Goal: Task Accomplishment & Management: Complete application form

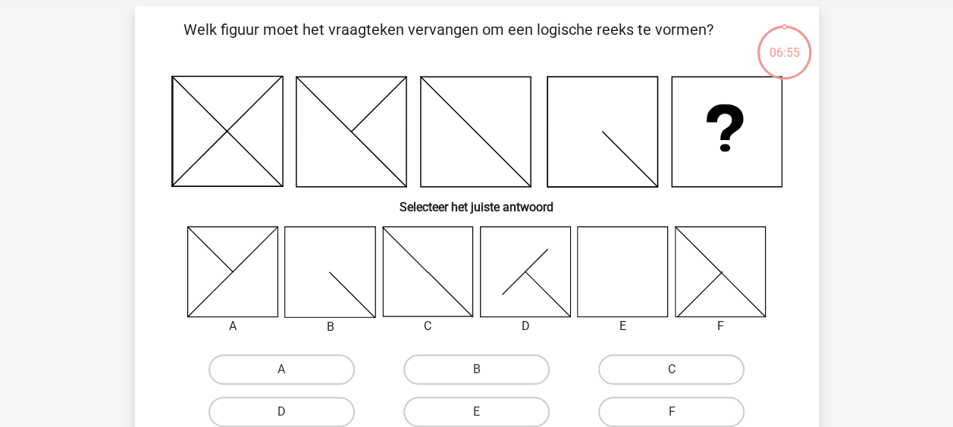
scroll to position [74, 0]
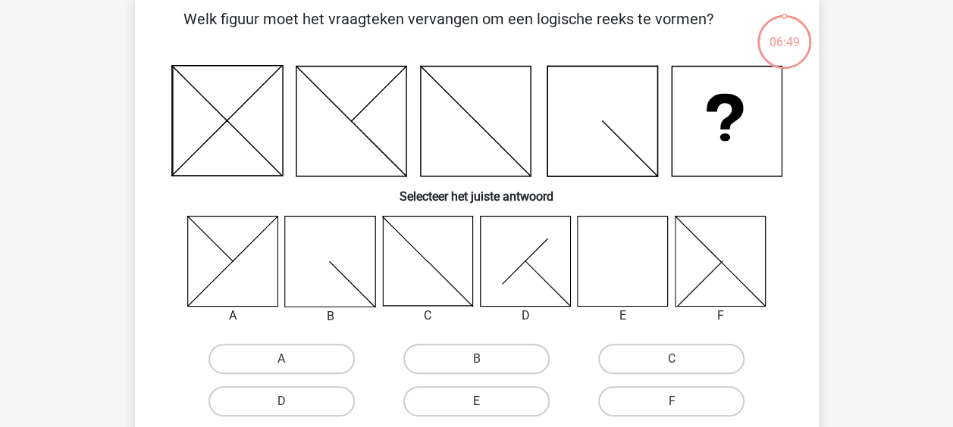
click at [460, 393] on label "E" at bounding box center [476, 401] width 146 height 30
click at [476, 402] on input "E" at bounding box center [481, 407] width 10 height 10
radio input "true"
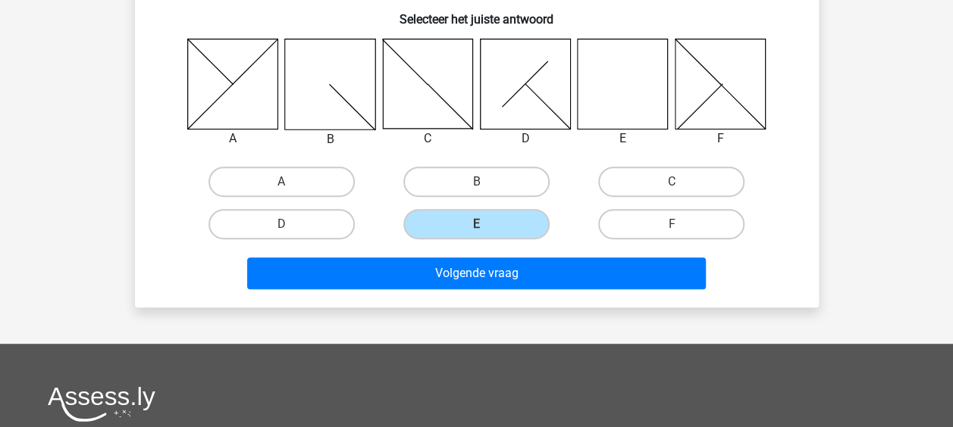
scroll to position [261, 0]
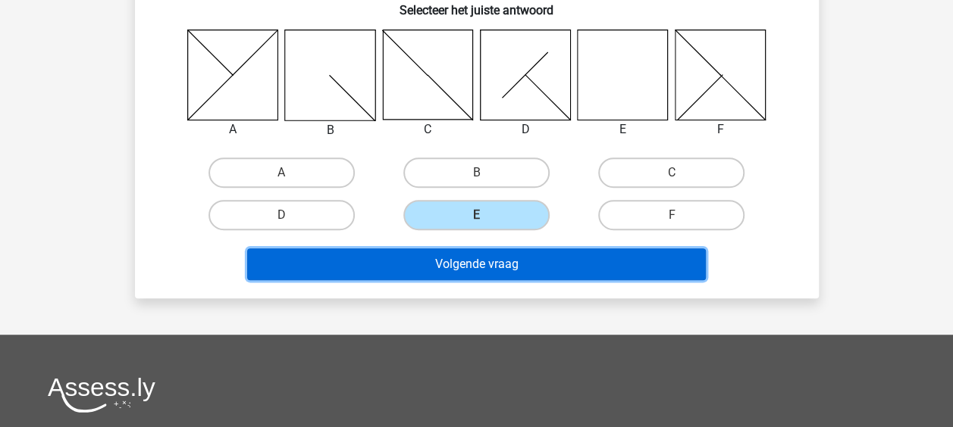
click at [542, 257] on button "Volgende vraag" at bounding box center [476, 265] width 458 height 32
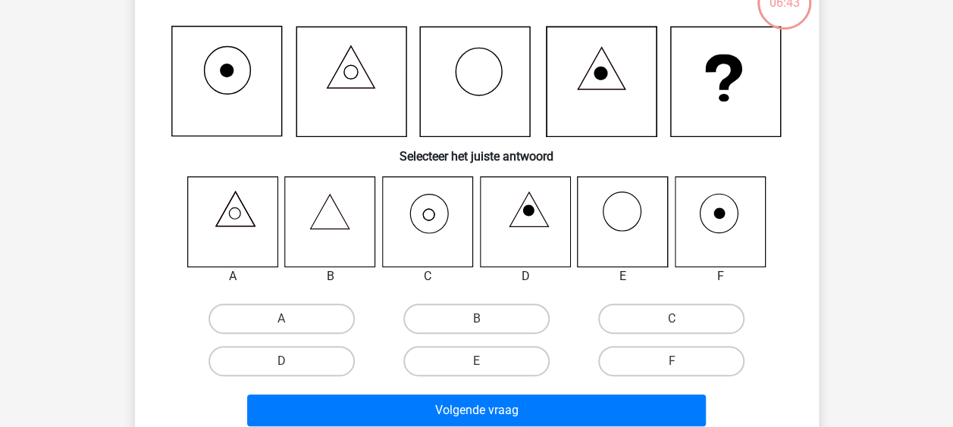
scroll to position [70, 0]
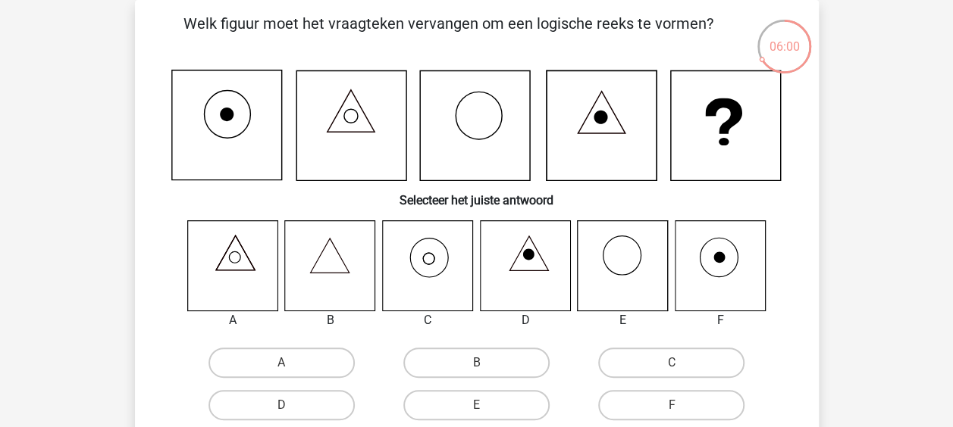
click at [435, 262] on icon at bounding box center [427, 266] width 90 height 90
click at [662, 358] on label "C" at bounding box center [671, 363] width 146 height 30
click at [671, 363] on input "C" at bounding box center [676, 368] width 10 height 10
radio input "true"
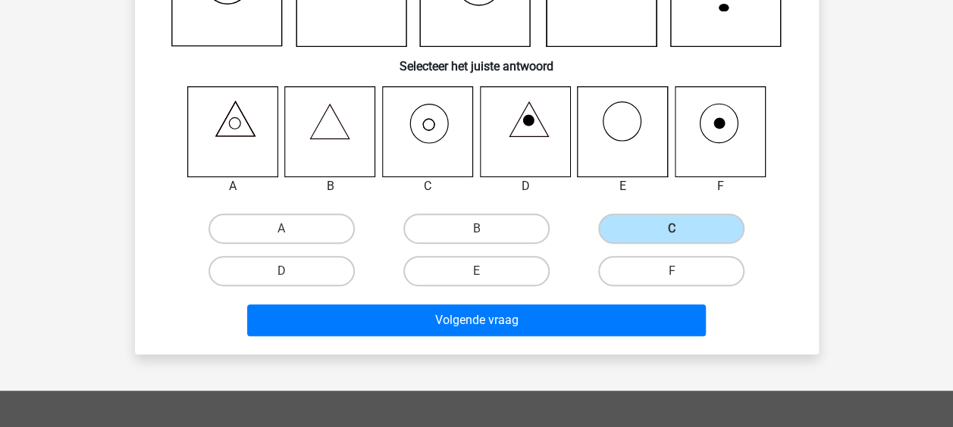
scroll to position [212, 0]
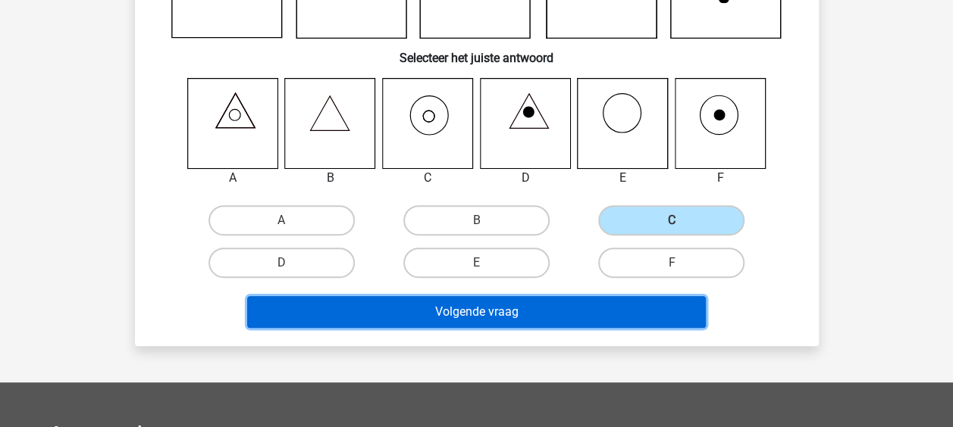
click at [433, 319] on button "Volgende vraag" at bounding box center [476, 312] width 458 height 32
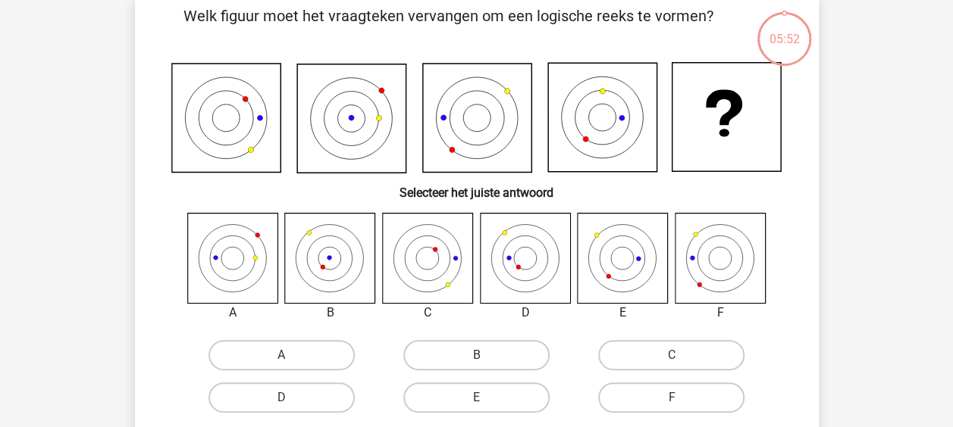
scroll to position [70, 0]
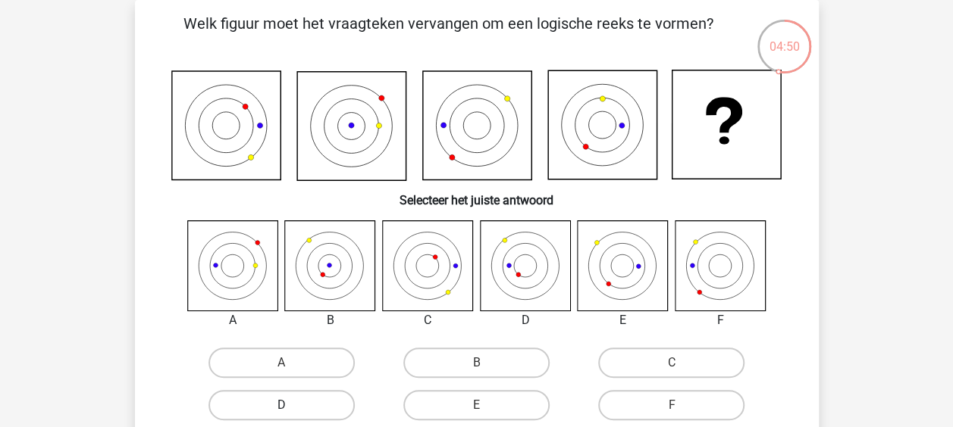
click at [289, 399] on label "D" at bounding box center [281, 405] width 146 height 30
click at [289, 405] on input "D" at bounding box center [286, 410] width 10 height 10
radio input "true"
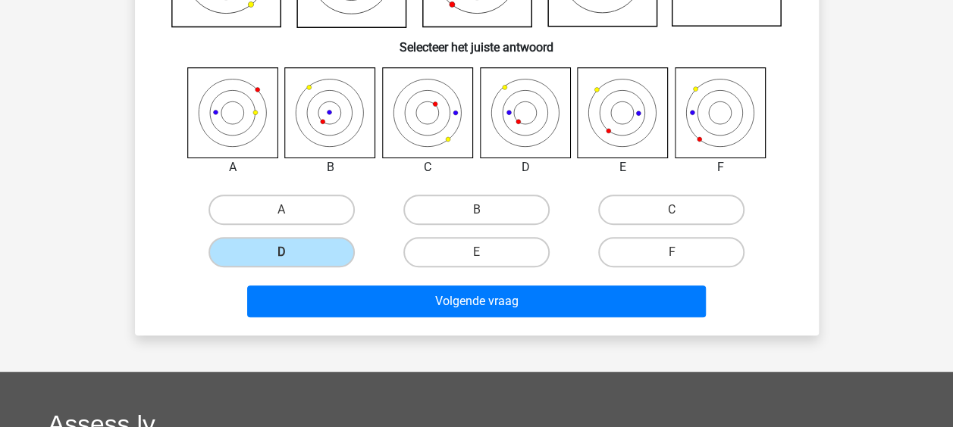
scroll to position [226, 0]
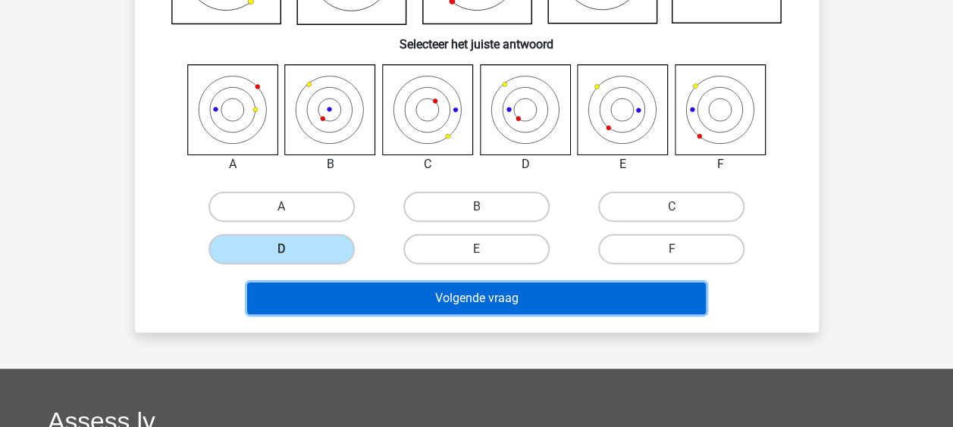
click at [508, 296] on button "Volgende vraag" at bounding box center [476, 299] width 458 height 32
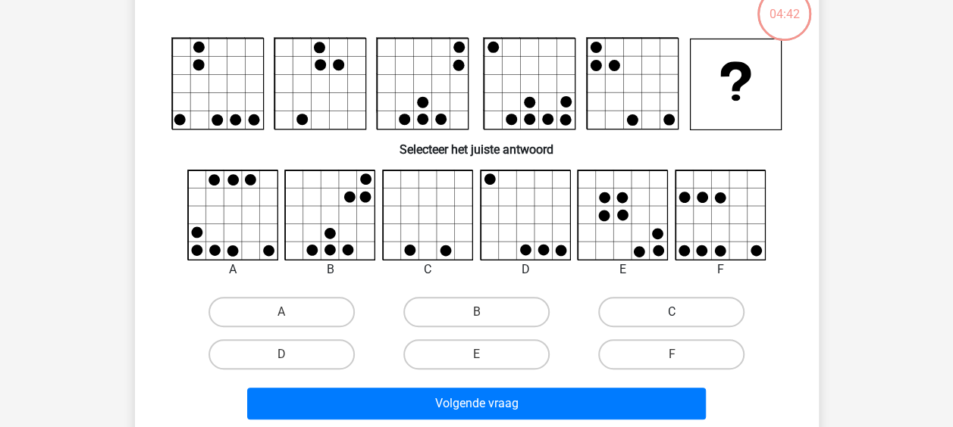
scroll to position [70, 0]
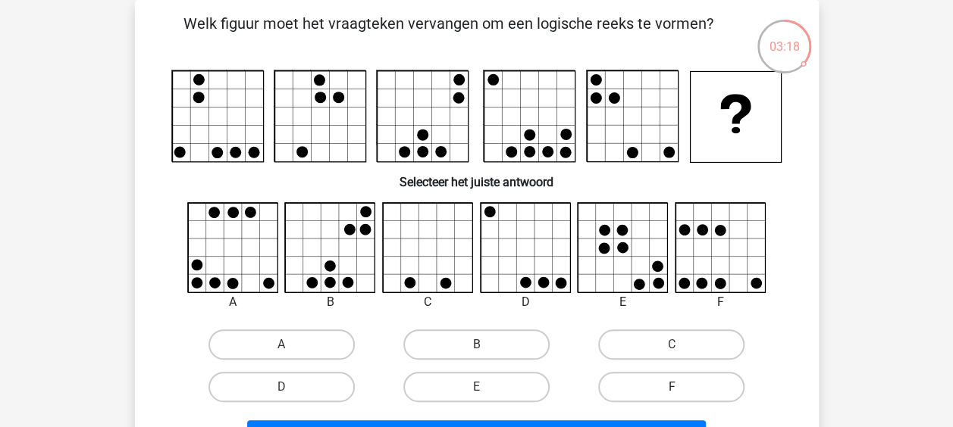
click at [686, 383] on label "F" at bounding box center [671, 387] width 146 height 30
click at [681, 387] on input "F" at bounding box center [676, 392] width 10 height 10
radio input "true"
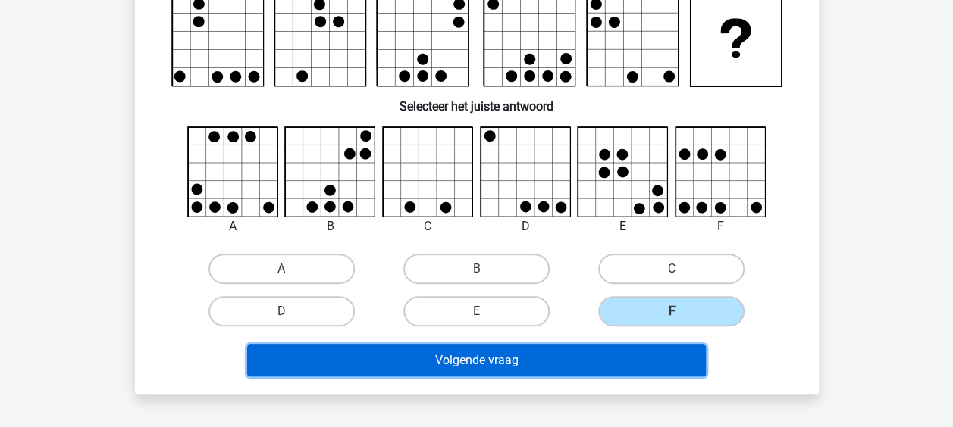
click at [583, 345] on button "Volgende vraag" at bounding box center [476, 361] width 458 height 32
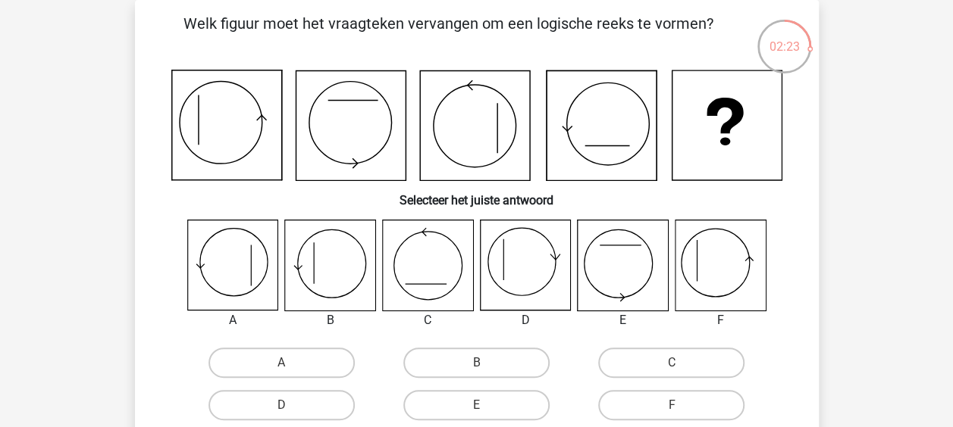
click at [340, 282] on icon at bounding box center [330, 266] width 90 height 90
click at [502, 361] on label "B" at bounding box center [476, 363] width 146 height 30
click at [486, 363] on input "B" at bounding box center [481, 368] width 10 height 10
radio input "true"
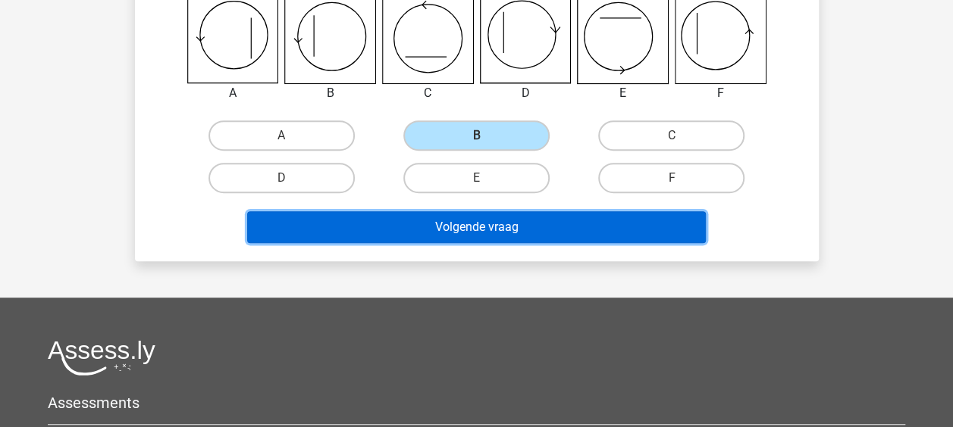
click at [459, 230] on button "Volgende vraag" at bounding box center [476, 227] width 458 height 32
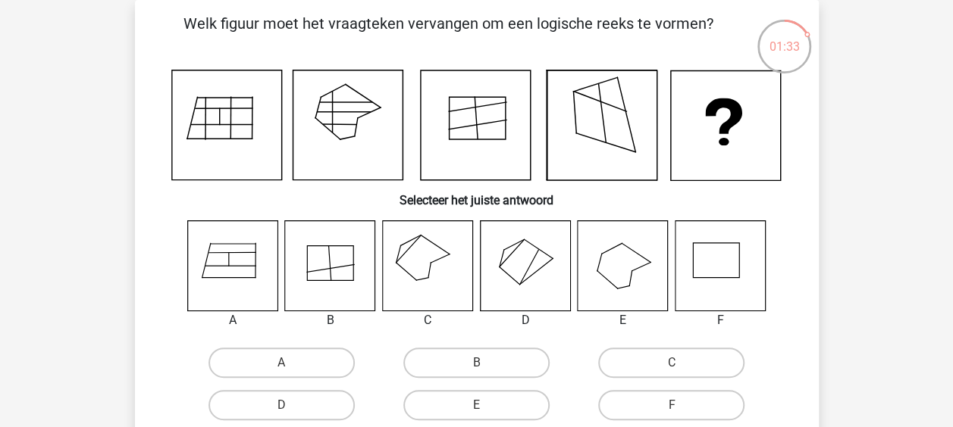
click at [628, 278] on icon at bounding box center [622, 266] width 90 height 90
click at [476, 407] on input "E" at bounding box center [481, 410] width 10 height 10
radio input "true"
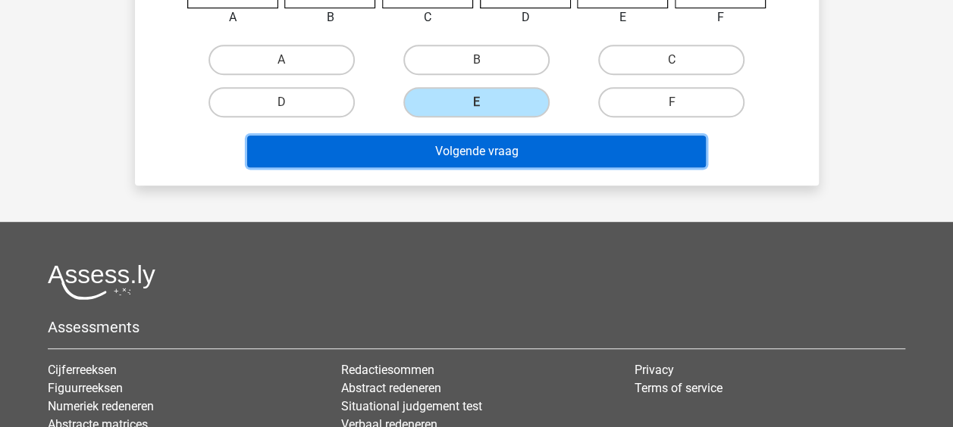
click at [483, 161] on button "Volgende vraag" at bounding box center [476, 152] width 458 height 32
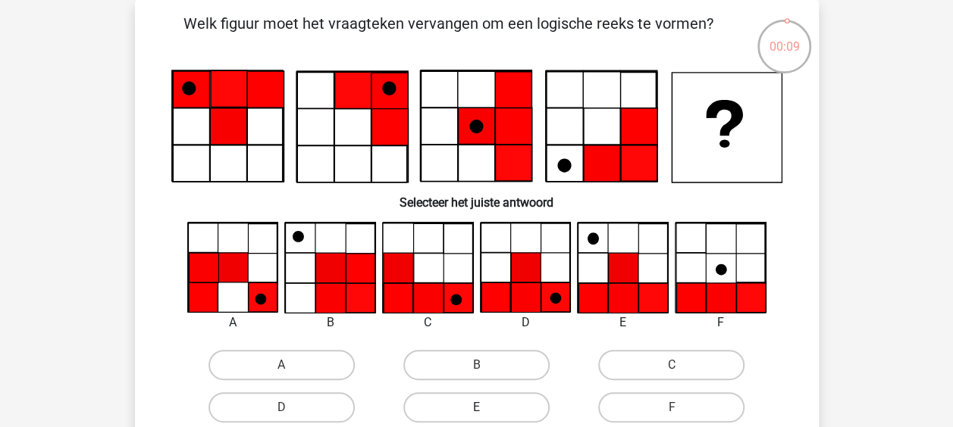
click at [487, 411] on label "E" at bounding box center [476, 408] width 146 height 30
click at [486, 411] on input "E" at bounding box center [481, 413] width 10 height 10
radio input "true"
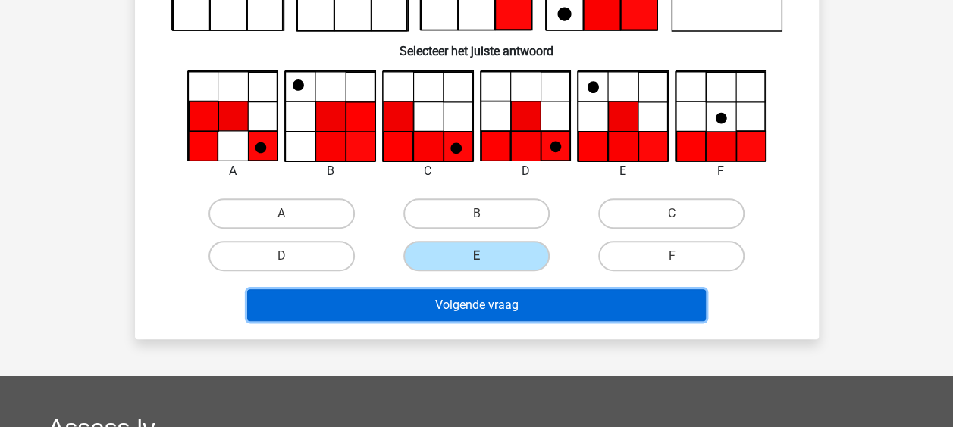
click at [617, 314] on button "Volgende vraag" at bounding box center [476, 305] width 458 height 32
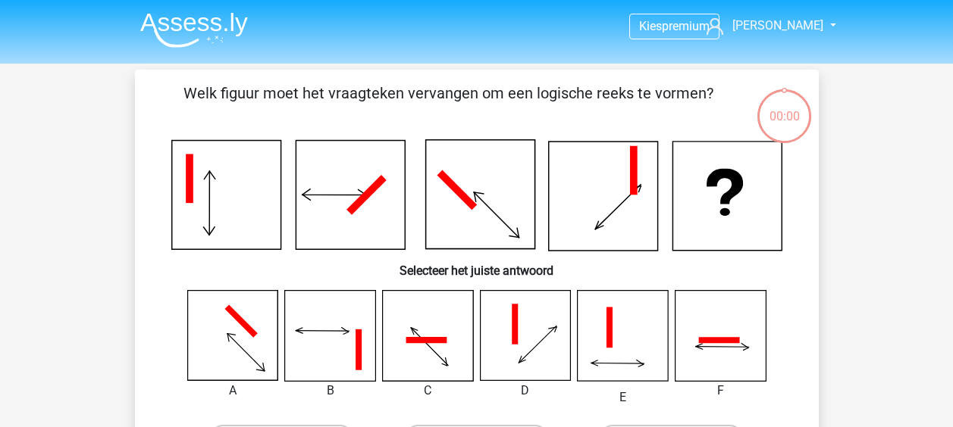
scroll to position [70, 0]
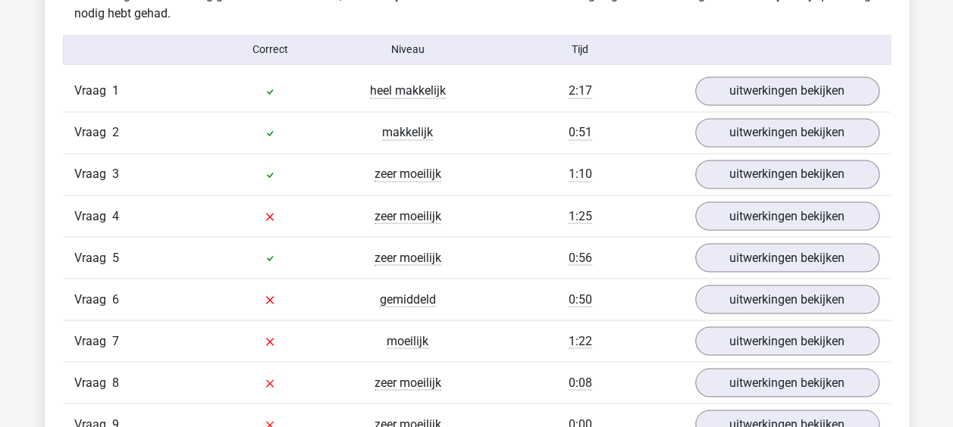
scroll to position [1212, 0]
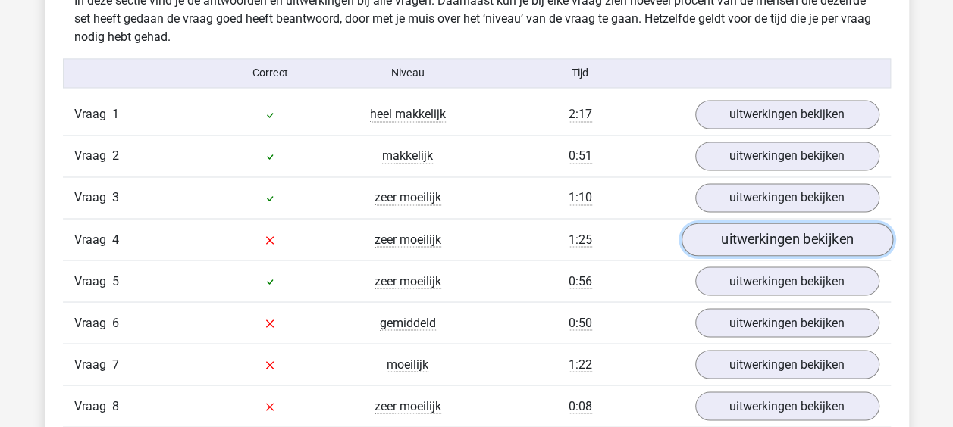
click at [737, 229] on link "uitwerkingen bekijken" at bounding box center [785, 239] width 211 height 33
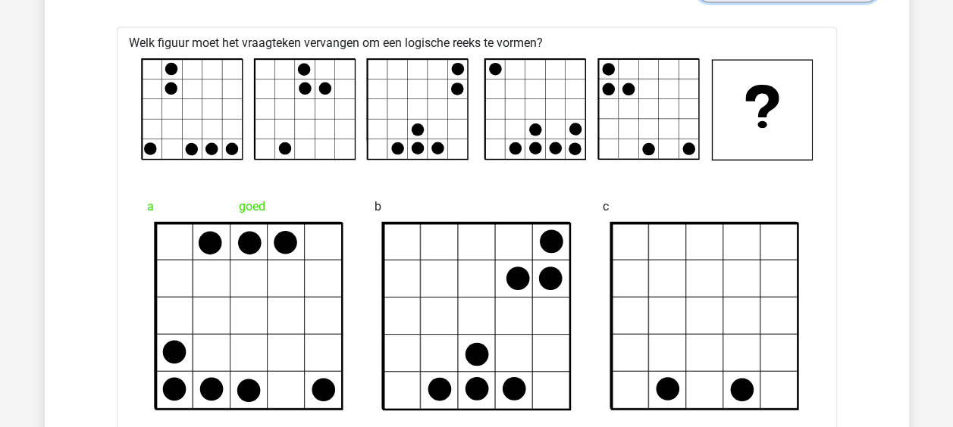
scroll to position [1440, 0]
